Goal: Information Seeking & Learning: Learn about a topic

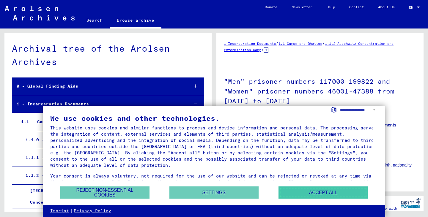
click at [324, 193] on button "Accept all" at bounding box center [322, 193] width 89 height 12
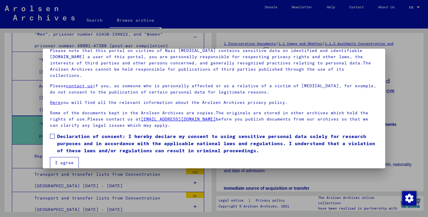
scroll to position [46, 0]
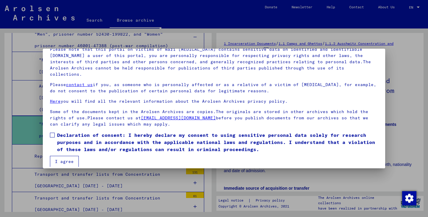
click at [398, 63] on div at bounding box center [214, 108] width 428 height 217
click at [63, 138] on span "Declaration of consent: I hereby declare my consent to using sensitive personal…" at bounding box center [217, 142] width 321 height 21
click at [83, 137] on span "Declaration of consent: I hereby declare my consent to using sensitive personal…" at bounding box center [217, 142] width 321 height 21
click at [73, 156] on button "I agree" at bounding box center [64, 161] width 29 height 11
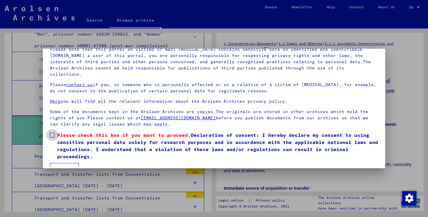
click at [78, 132] on span "Please check this box if you want to proceed." at bounding box center [124, 135] width 134 height 6
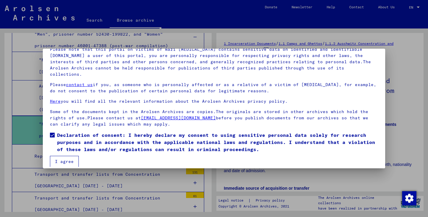
click at [69, 156] on button "I agree" at bounding box center [64, 161] width 29 height 11
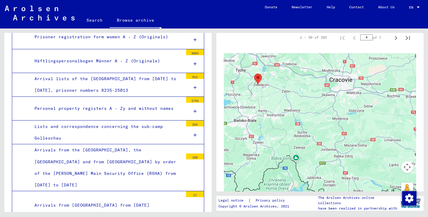
scroll to position [691, 0]
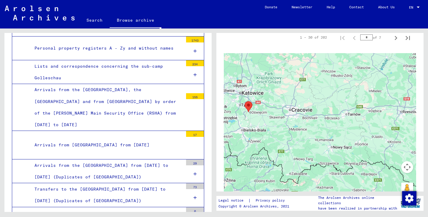
drag, startPoint x: 291, startPoint y: 140, endPoint x: 288, endPoint y: 144, distance: 4.0
click at [288, 144] on div at bounding box center [320, 127] width 192 height 149
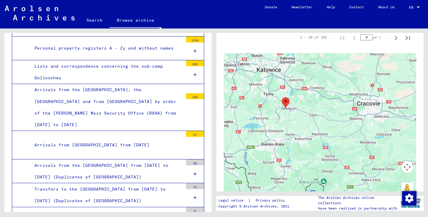
drag, startPoint x: 271, startPoint y: 135, endPoint x: 352, endPoint y: 162, distance: 85.6
click at [352, 162] on div at bounding box center [320, 127] width 192 height 149
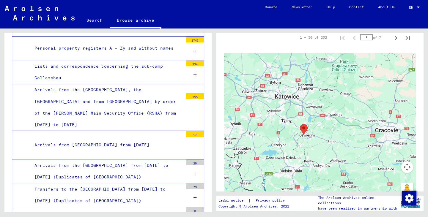
drag, startPoint x: 280, startPoint y: 96, endPoint x: 274, endPoint y: 98, distance: 6.7
click at [274, 99] on div at bounding box center [320, 127] width 192 height 149
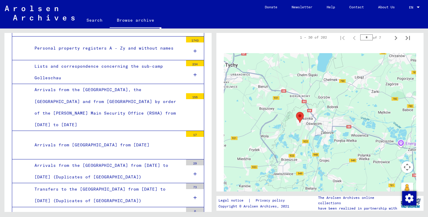
drag, startPoint x: 261, startPoint y: 94, endPoint x: 295, endPoint y: 165, distance: 78.9
click at [298, 169] on div at bounding box center [320, 127] width 192 height 149
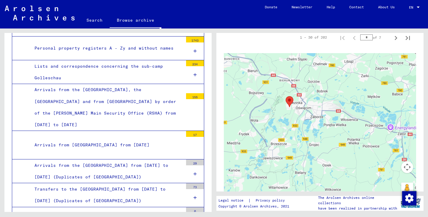
click at [289, 138] on div at bounding box center [320, 127] width 192 height 149
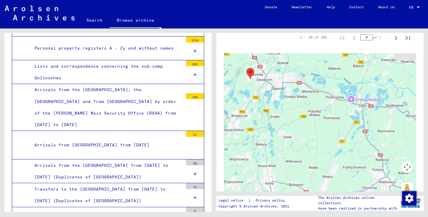
drag, startPoint x: 343, startPoint y: 153, endPoint x: 276, endPoint y: 108, distance: 80.5
click at [276, 108] on div at bounding box center [320, 127] width 192 height 149
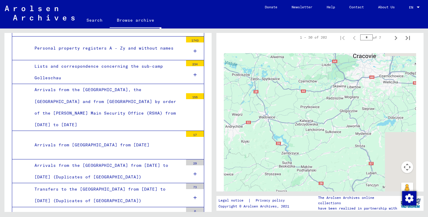
drag, startPoint x: 360, startPoint y: 138, endPoint x: 276, endPoint y: 110, distance: 88.5
click at [276, 110] on div at bounding box center [320, 127] width 192 height 149
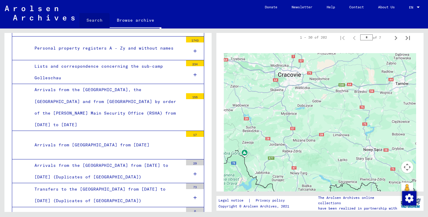
click at [93, 21] on link "Search" at bounding box center [94, 20] width 30 height 14
click at [94, 20] on link "Search" at bounding box center [94, 20] width 30 height 15
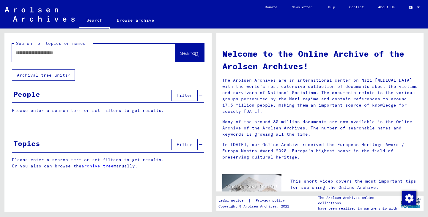
click at [84, 58] on div at bounding box center [84, 52] width 145 height 13
click at [84, 54] on input "text" at bounding box center [86, 53] width 142 height 6
click at [184, 53] on span "Search" at bounding box center [189, 53] width 18 height 6
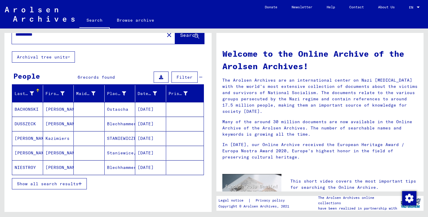
scroll to position [30, 0]
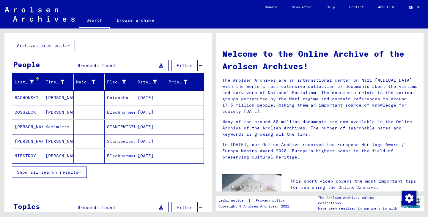
click at [70, 173] on span "Show all search results" at bounding box center [48, 172] width 62 height 5
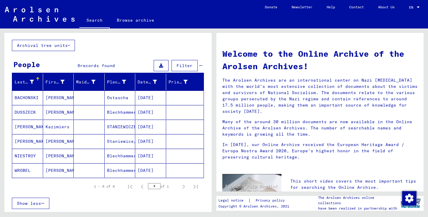
click at [45, 45] on button "Archival tree units" at bounding box center [43, 45] width 63 height 11
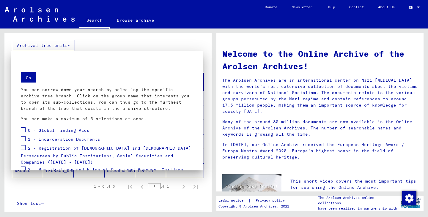
click at [106, 45] on div at bounding box center [214, 108] width 428 height 217
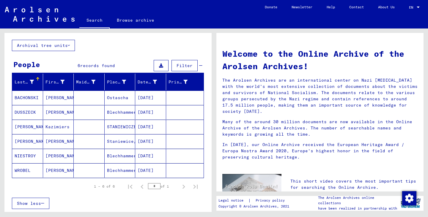
scroll to position [0, 0]
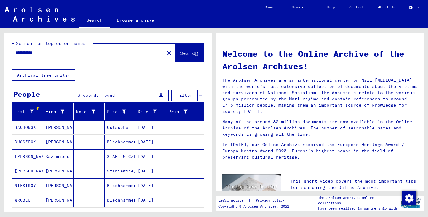
click at [75, 56] on div "**********" at bounding box center [84, 52] width 145 height 13
click at [72, 49] on div "**********" at bounding box center [84, 52] width 145 height 13
click at [72, 53] on input "**********" at bounding box center [86, 53] width 142 height 6
type input "*"
type input "*******"
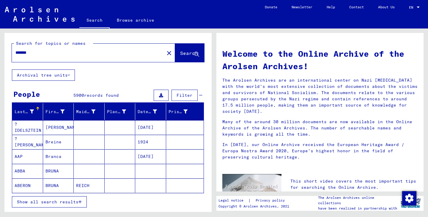
click at [165, 53] on mat-icon "close" at bounding box center [168, 53] width 7 height 7
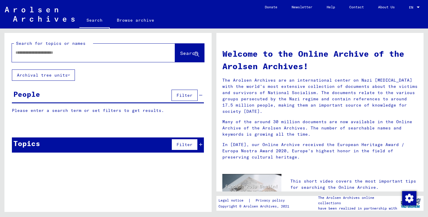
click at [113, 59] on div at bounding box center [84, 52] width 145 height 13
click at [114, 53] on input "text" at bounding box center [86, 53] width 142 height 6
type input "**"
click at [114, 54] on input "**" at bounding box center [86, 53] width 142 height 6
type input "******"
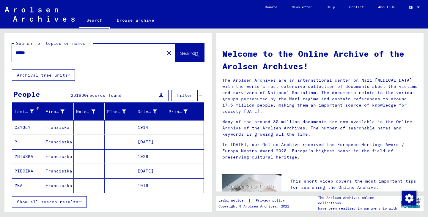
click at [165, 50] on mat-icon "close" at bounding box center [168, 53] width 7 height 7
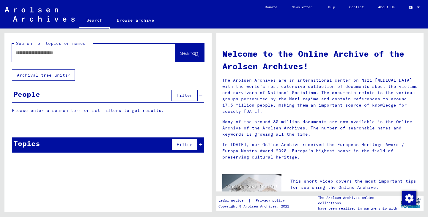
click at [201, 145] on icon at bounding box center [200, 145] width 3 height 4
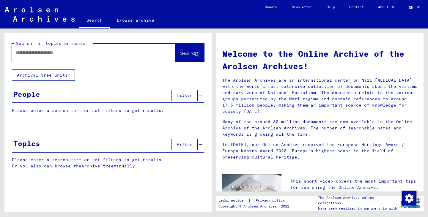
click at [75, 52] on input "text" at bounding box center [86, 53] width 142 height 6
click at [65, 68] on div "Search for topics or names Search" at bounding box center [107, 51] width 207 height 37
click at [67, 74] on button "Archival tree units" at bounding box center [43, 75] width 63 height 11
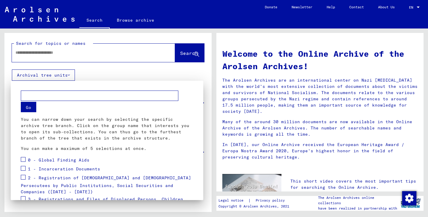
scroll to position [30, 0]
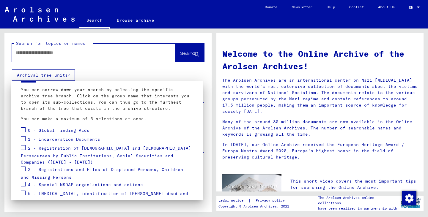
click at [122, 72] on div at bounding box center [214, 108] width 428 height 217
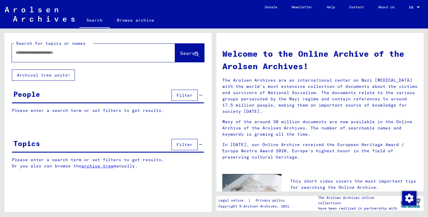
click at [87, 46] on div "Search for topics or names" at bounding box center [53, 43] width 79 height 6
click at [87, 55] on input "text" at bounding box center [86, 53] width 142 height 6
type input "**********"
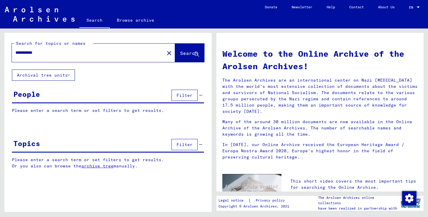
click at [175, 55] on button "Search" at bounding box center [189, 53] width 29 height 18
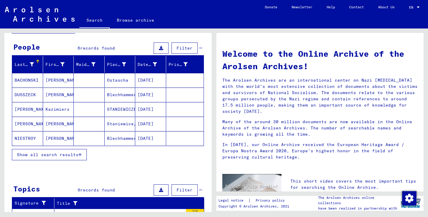
scroll to position [30, 0]
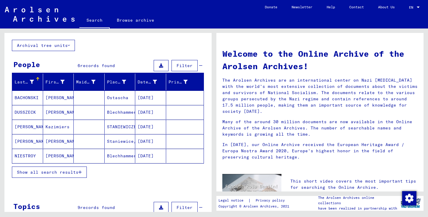
click at [33, 96] on mat-cell "BACHONSKI" at bounding box center [27, 98] width 31 height 14
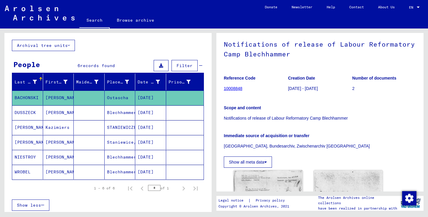
scroll to position [30, 0]
click at [92, 111] on mat-cell at bounding box center [89, 112] width 31 height 15
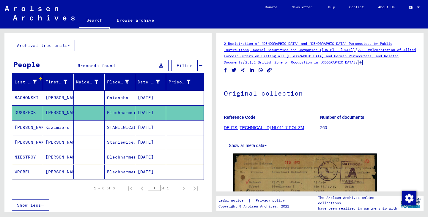
click at [98, 130] on mat-cell at bounding box center [89, 127] width 31 height 15
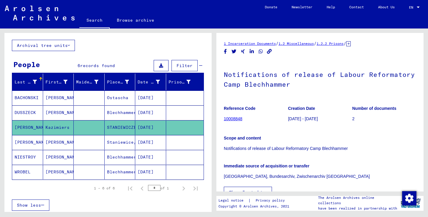
click at [101, 146] on mat-cell at bounding box center [89, 142] width 31 height 15
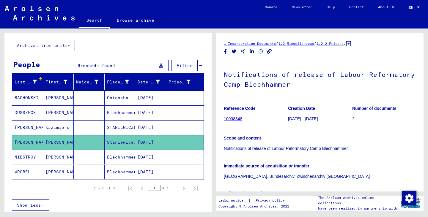
click at [189, 66] on button "Filter" at bounding box center [184, 65] width 26 height 11
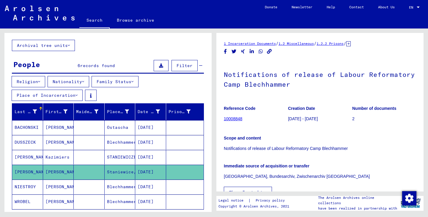
click at [47, 78] on div "Religion Nationality Family Status Place of Incarceration" at bounding box center [107, 89] width 207 height 27
click at [39, 80] on button "Religion" at bounding box center [29, 81] width 34 height 11
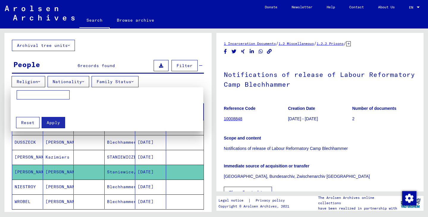
click at [42, 81] on div at bounding box center [214, 108] width 428 height 217
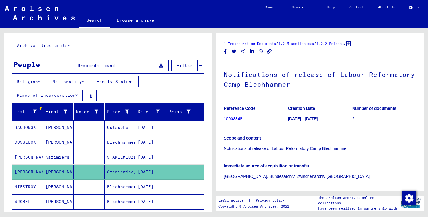
click at [58, 81] on button "Nationality" at bounding box center [69, 81] width 42 height 11
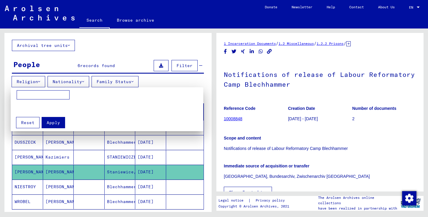
click at [45, 95] on input at bounding box center [43, 95] width 53 height 10
type input "******"
click at [49, 122] on span "Apply" at bounding box center [53, 122] width 13 height 5
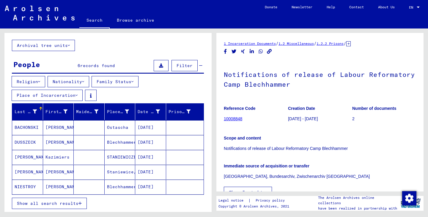
click at [128, 80] on button "Family Status" at bounding box center [115, 81] width 47 height 11
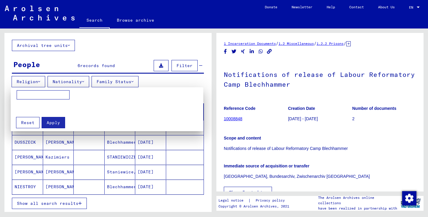
click at [26, 121] on span "Reset" at bounding box center [27, 122] width 13 height 5
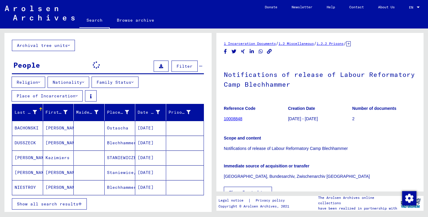
click at [31, 100] on button "Place of Incarceration" at bounding box center [47, 95] width 71 height 11
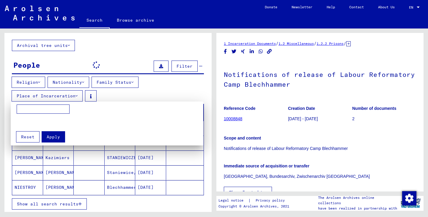
click at [40, 101] on div at bounding box center [214, 108] width 428 height 217
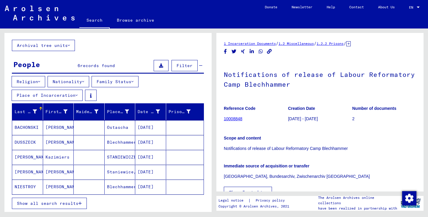
click at [71, 94] on button "Place of Incarceration" at bounding box center [47, 95] width 71 height 11
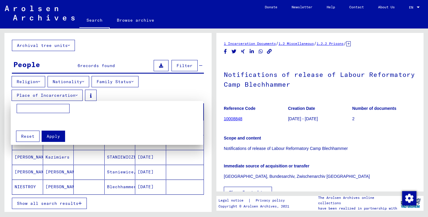
click at [42, 109] on input at bounding box center [43, 109] width 53 height 10
click at [125, 89] on div at bounding box center [214, 108] width 428 height 217
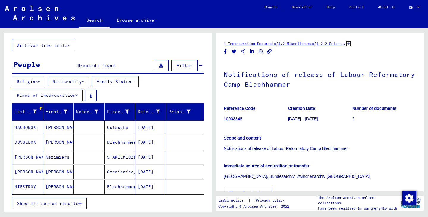
click at [123, 187] on mat-cell "Blechhammer" at bounding box center [120, 187] width 31 height 15
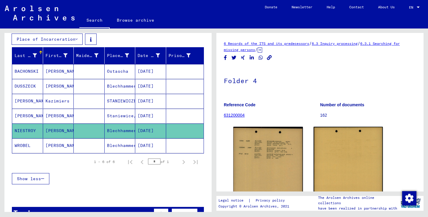
scroll to position [89, 0]
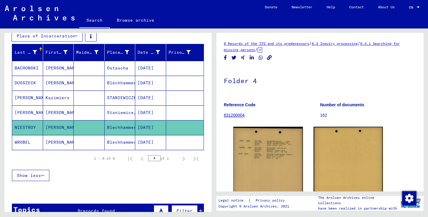
click at [118, 142] on mat-cell "Blechhammer" at bounding box center [120, 142] width 31 height 15
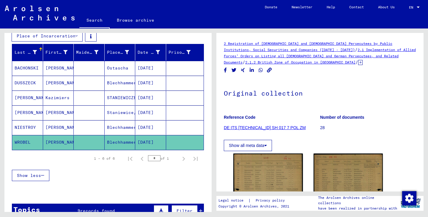
click at [127, 22] on link "Browse archive" at bounding box center [136, 20] width 52 height 14
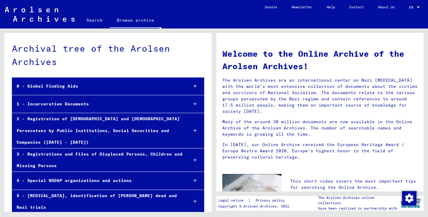
click at [102, 81] on div "0 - Global Finding Aids" at bounding box center [97, 87] width 171 height 12
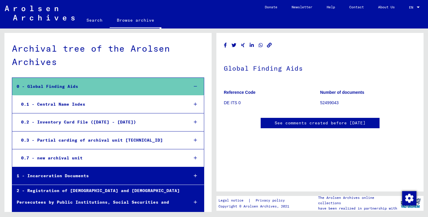
click at [103, 83] on div "0 - Global Finding Aids" at bounding box center [97, 87] width 171 height 12
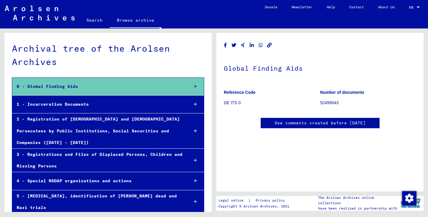
click at [107, 101] on div "1 - Incarceration Documents" at bounding box center [97, 105] width 171 height 12
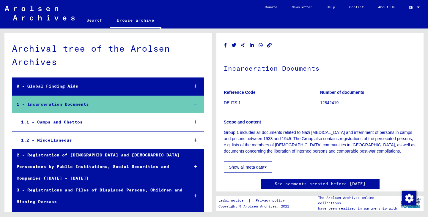
click at [80, 124] on div "1.1 - Camps and Ghettos" at bounding box center [100, 122] width 167 height 12
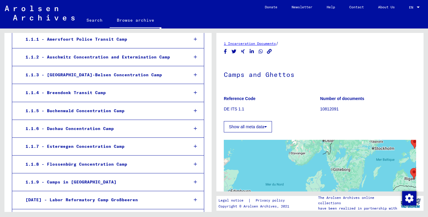
scroll to position [208, 0]
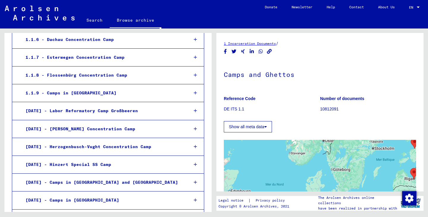
click at [114, 96] on div "1.1.9 - Camps in [GEOGRAPHIC_DATA]" at bounding box center [102, 93] width 163 height 12
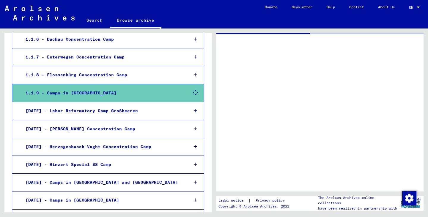
scroll to position [208, 0]
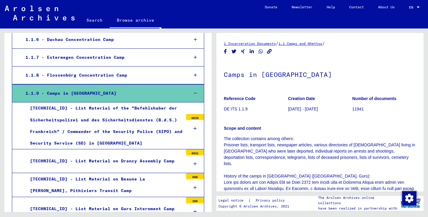
click at [134, 92] on div "1.1.9 - Camps in [GEOGRAPHIC_DATA]" at bounding box center [102, 94] width 163 height 12
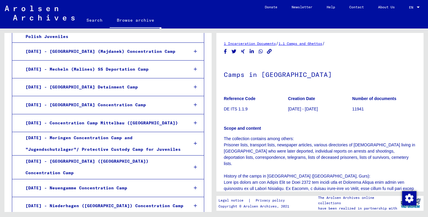
scroll to position [505, 0]
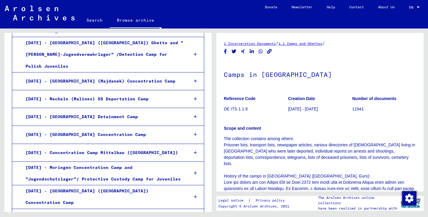
click at [99, 111] on div "[DATE] - [GEOGRAPHIC_DATA] Detainment Camp" at bounding box center [102, 117] width 163 height 12
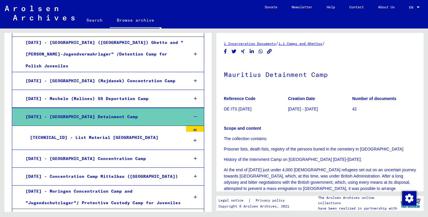
click at [105, 111] on div "[DATE] - [GEOGRAPHIC_DATA] Detainment Camp" at bounding box center [102, 117] width 163 height 12
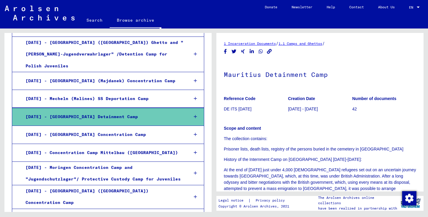
click at [159, 111] on div "[DATE] - [GEOGRAPHIC_DATA] Detainment Camp" at bounding box center [102, 117] width 163 height 12
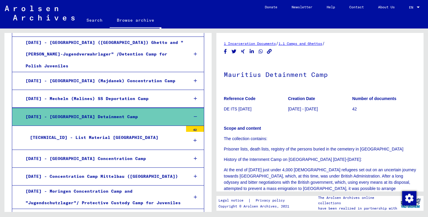
click at [159, 111] on div "[DATE] - [GEOGRAPHIC_DATA] Detainment Camp" at bounding box center [102, 117] width 163 height 12
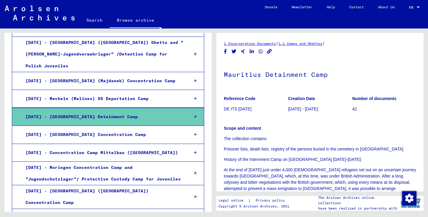
click at [107, 185] on div "[DATE] - [GEOGRAPHIC_DATA] ([GEOGRAPHIC_DATA]) Concentration Camp" at bounding box center [102, 196] width 163 height 23
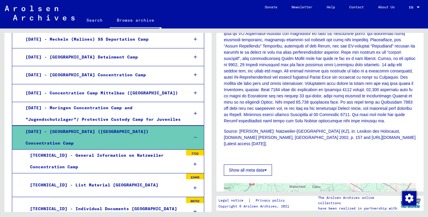
scroll to position [357, 0]
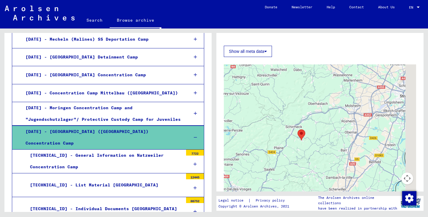
drag, startPoint x: 337, startPoint y: 129, endPoint x: 315, endPoint y: 132, distance: 22.1
click at [315, 131] on div at bounding box center [320, 138] width 192 height 149
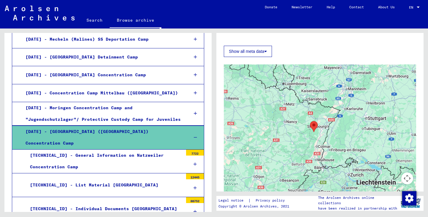
drag, startPoint x: 342, startPoint y: 133, endPoint x: 265, endPoint y: 133, distance: 77.5
click at [265, 133] on div at bounding box center [320, 138] width 192 height 149
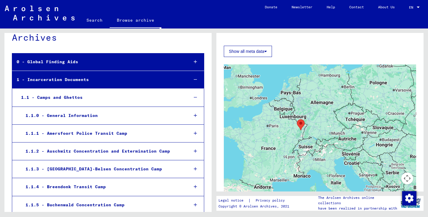
scroll to position [0, 0]
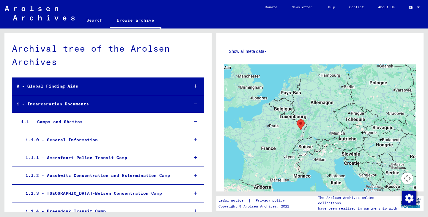
click at [116, 138] on div "1.1.0 - General Information" at bounding box center [102, 140] width 163 height 12
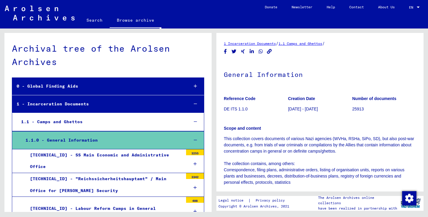
click at [116, 138] on div "1.1.0 - General Information" at bounding box center [102, 141] width 163 height 12
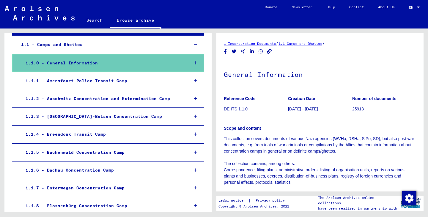
scroll to position [119, 0]
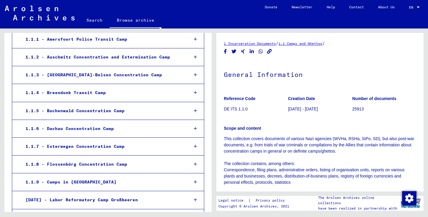
click at [139, 54] on div "1.1.2 - Auschwitz Concentration and Extermination Camp" at bounding box center [102, 57] width 163 height 12
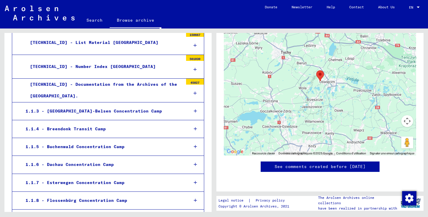
scroll to position [178, 0]
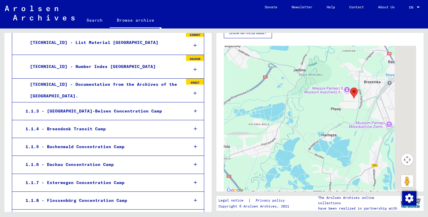
drag, startPoint x: 340, startPoint y: 107, endPoint x: 248, endPoint y: 133, distance: 96.0
click at [248, 133] on div at bounding box center [320, 120] width 192 height 149
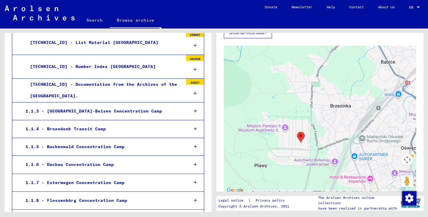
drag, startPoint x: 312, startPoint y: 124, endPoint x: 325, endPoint y: 147, distance: 25.8
click at [325, 147] on div at bounding box center [320, 120] width 192 height 149
click at [174, 91] on div "[TECHNICAL_ID] - Documentation from the Archives of the [GEOGRAPHIC_DATA]." at bounding box center [104, 90] width 157 height 23
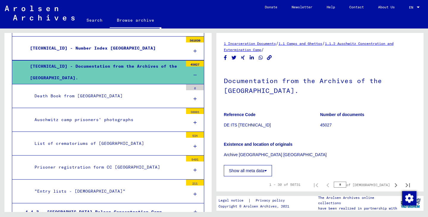
scroll to position [208, 0]
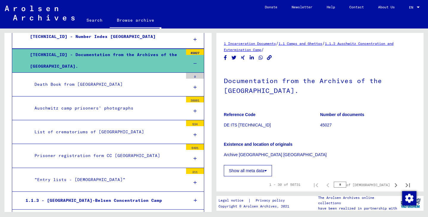
click at [147, 110] on div "Auschwitz camp prisoners’ photographs" at bounding box center [106, 109] width 153 height 12
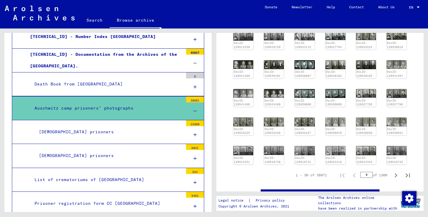
scroll to position [178, 0]
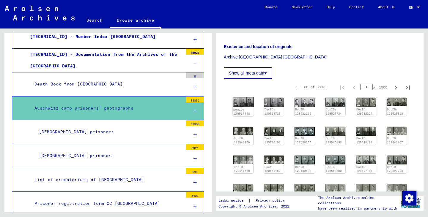
click at [243, 114] on div "DocID: 129514340" at bounding box center [243, 112] width 20 height 8
click at [242, 107] on img at bounding box center [243, 102] width 21 height 10
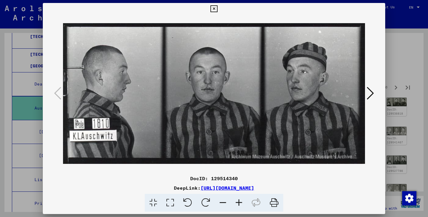
click at [374, 90] on button at bounding box center [370, 93] width 11 height 17
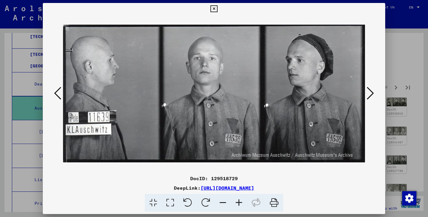
click at [368, 97] on icon at bounding box center [370, 93] width 7 height 14
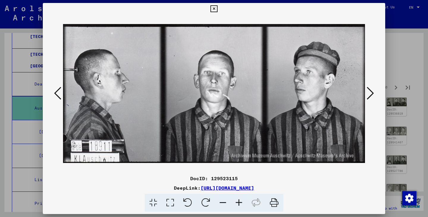
click at [371, 96] on icon at bounding box center [370, 93] width 7 height 14
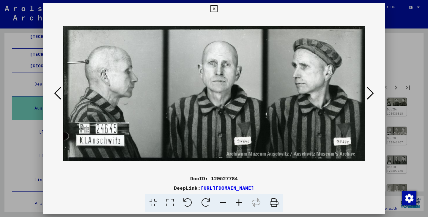
click at [371, 96] on icon at bounding box center [370, 93] width 7 height 14
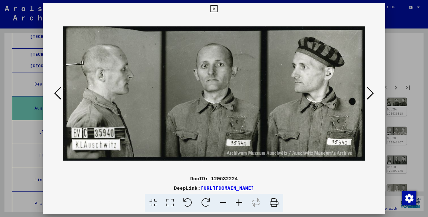
click at [371, 96] on icon at bounding box center [370, 93] width 7 height 14
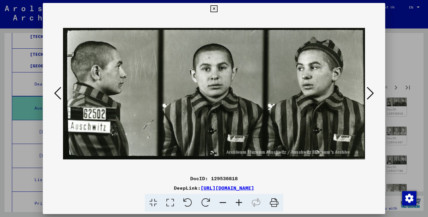
click at [371, 96] on icon at bounding box center [370, 93] width 7 height 14
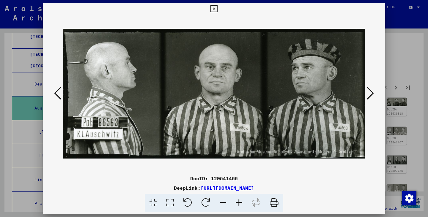
click at [371, 96] on icon at bounding box center [370, 93] width 7 height 14
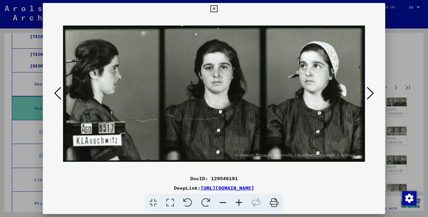
click at [63, 88] on img at bounding box center [214, 94] width 302 height 158
click at [56, 92] on icon at bounding box center [57, 93] width 7 height 14
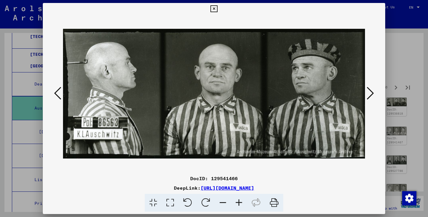
click at [371, 100] on icon at bounding box center [370, 93] width 7 height 14
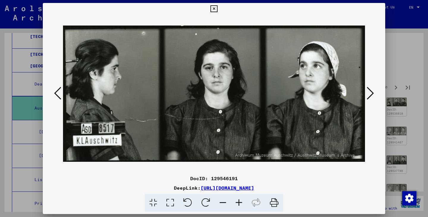
click at [368, 95] on icon at bounding box center [370, 93] width 7 height 14
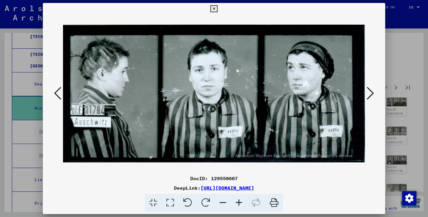
click at [368, 95] on icon at bounding box center [370, 93] width 7 height 14
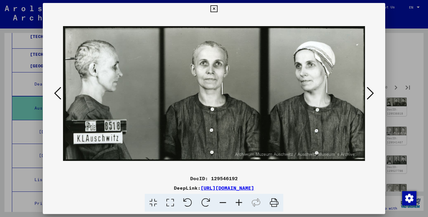
click at [368, 95] on icon at bounding box center [370, 93] width 7 height 14
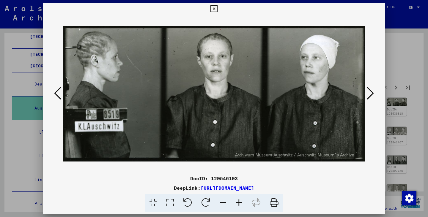
click at [368, 95] on icon at bounding box center [370, 93] width 7 height 14
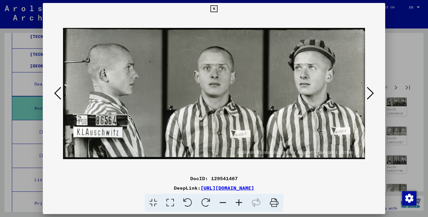
click at [368, 95] on icon at bounding box center [370, 93] width 7 height 14
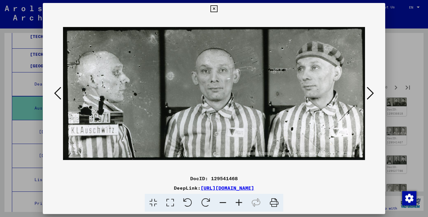
click at [368, 95] on icon at bounding box center [370, 93] width 7 height 14
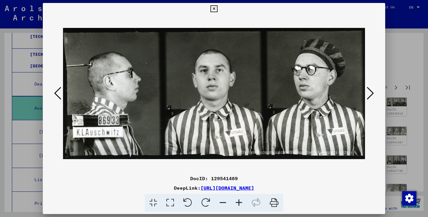
click at [368, 95] on icon at bounding box center [370, 93] width 7 height 14
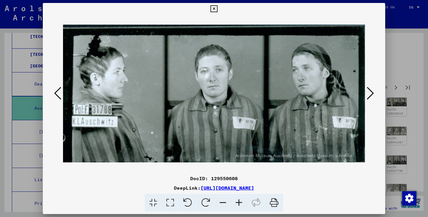
click at [368, 95] on icon at bounding box center [370, 93] width 7 height 14
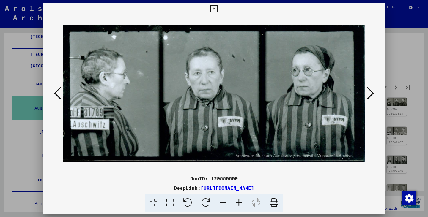
click at [368, 95] on icon at bounding box center [370, 93] width 7 height 14
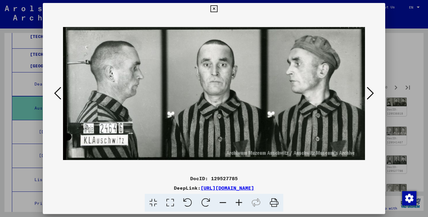
click at [368, 95] on icon at bounding box center [370, 93] width 7 height 14
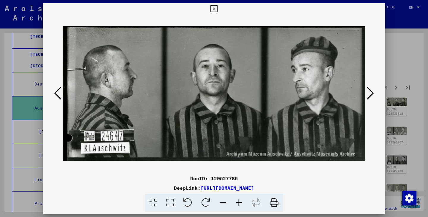
click at [368, 95] on icon at bounding box center [370, 93] width 7 height 14
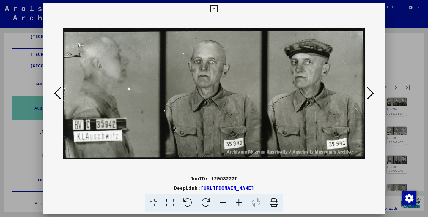
click at [368, 95] on icon at bounding box center [370, 93] width 7 height 14
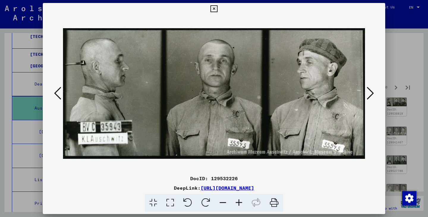
click at [368, 95] on icon at bounding box center [370, 93] width 7 height 14
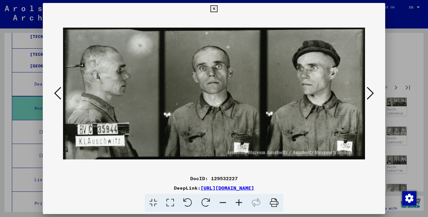
click at [368, 95] on icon at bounding box center [370, 93] width 7 height 14
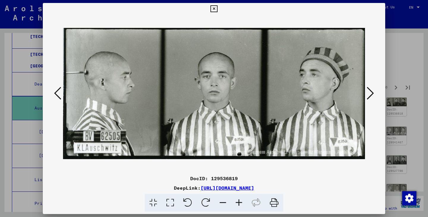
click at [368, 95] on icon at bounding box center [370, 93] width 7 height 14
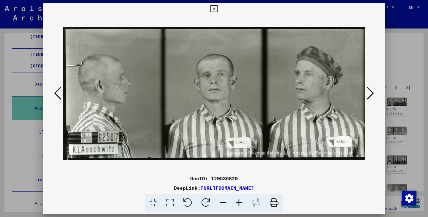
click at [368, 95] on icon at bounding box center [370, 93] width 7 height 14
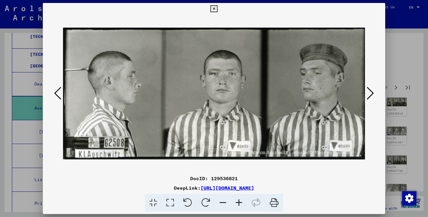
click at [368, 95] on icon at bounding box center [370, 93] width 7 height 14
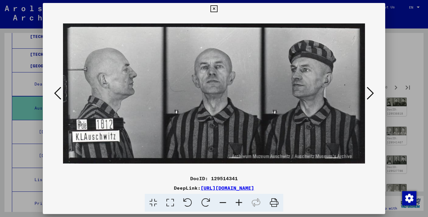
click at [368, 95] on icon at bounding box center [370, 93] width 7 height 14
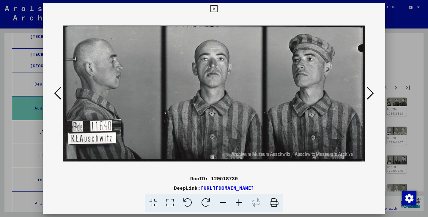
click at [368, 95] on icon at bounding box center [370, 93] width 7 height 14
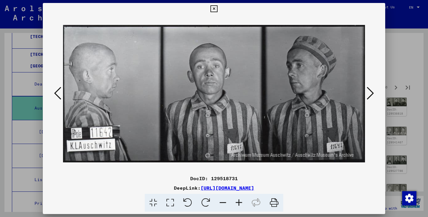
click at [368, 95] on icon at bounding box center [370, 93] width 7 height 14
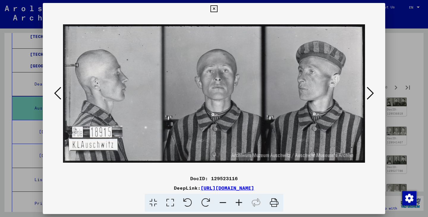
click at [368, 95] on icon at bounding box center [370, 93] width 7 height 14
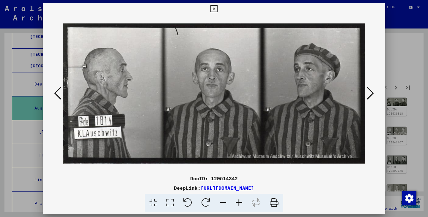
click at [368, 95] on icon at bounding box center [370, 93] width 7 height 14
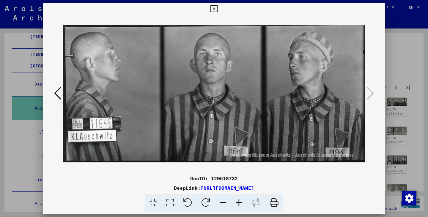
click at [405, 78] on div at bounding box center [214, 108] width 428 height 217
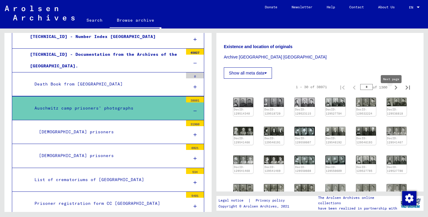
click at [395, 90] on icon "Next page" at bounding box center [396, 88] width 3 height 4
type input "*"
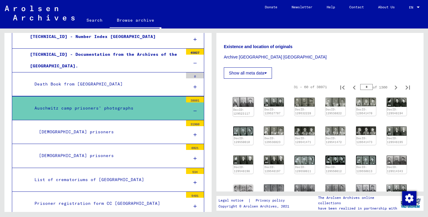
click at [242, 116] on link "DocID: 129523117" at bounding box center [241, 112] width 17 height 8
